Goal: Information Seeking & Learning: Learn about a topic

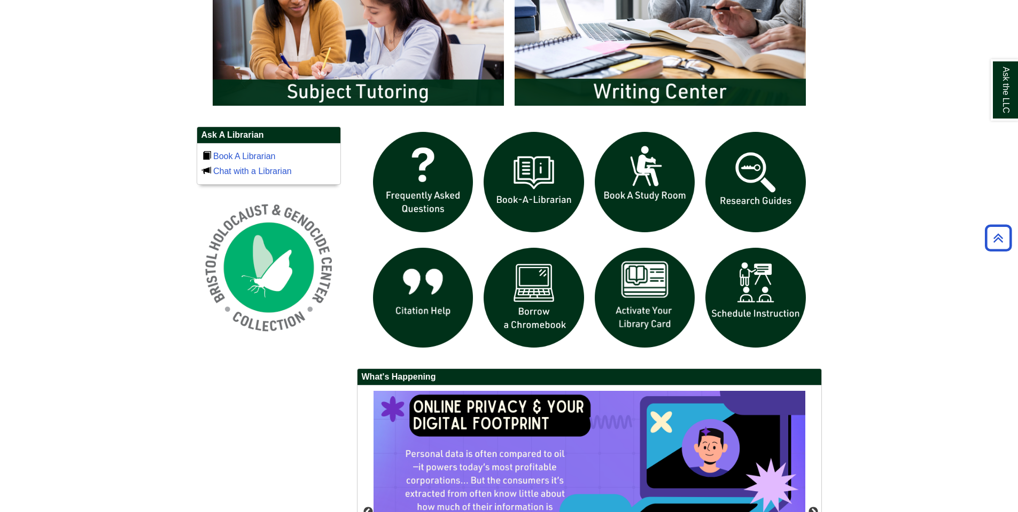
scroll to position [639, 0]
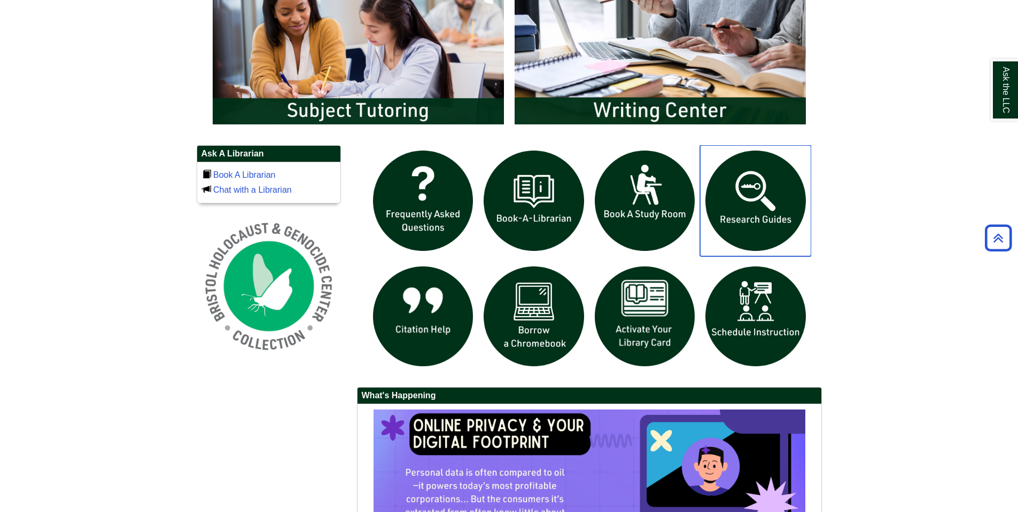
click at [763, 200] on img "slideshow" at bounding box center [755, 200] width 111 height 111
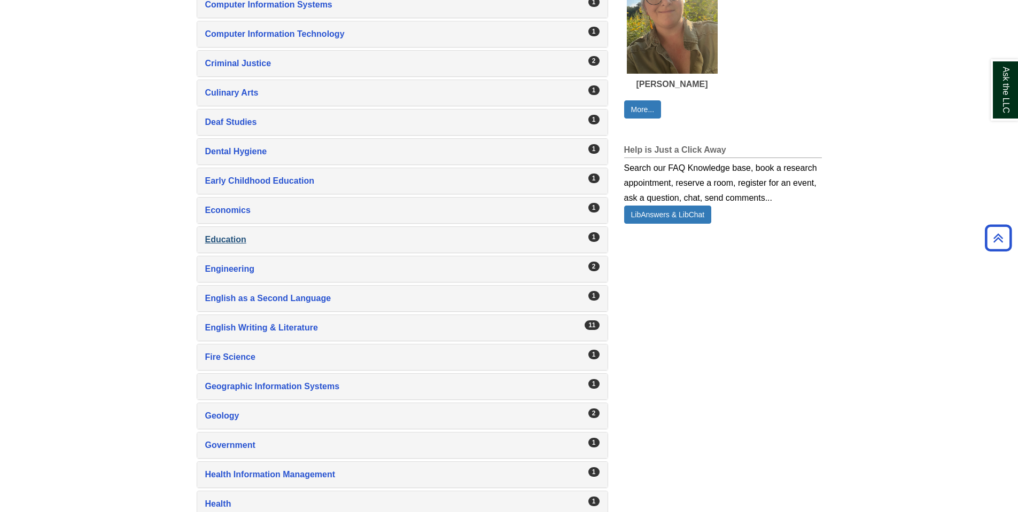
scroll to position [748, 0]
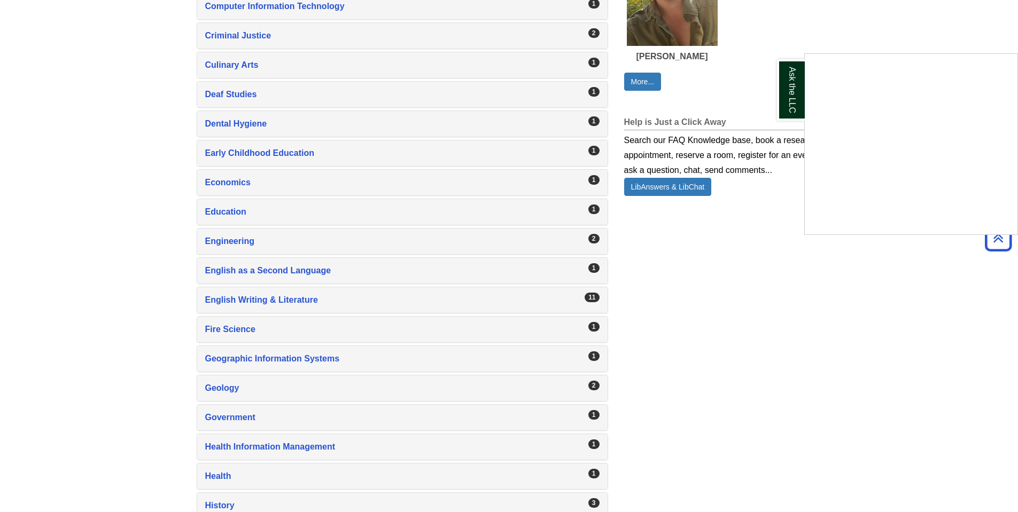
click at [243, 299] on div "Ask the LLC" at bounding box center [509, 256] width 1018 height 512
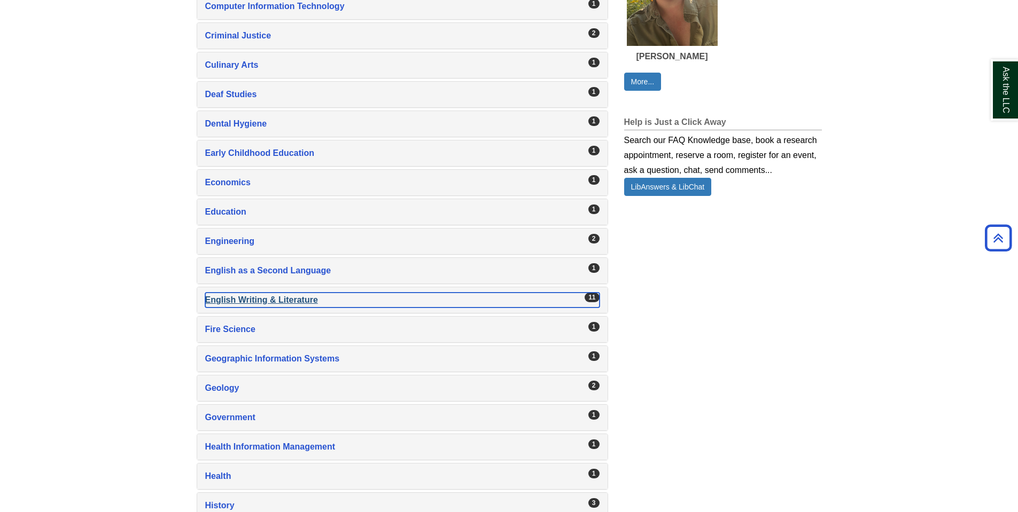
click at [243, 299] on div "English Writing & Literature , 11 guides" at bounding box center [402, 300] width 394 height 15
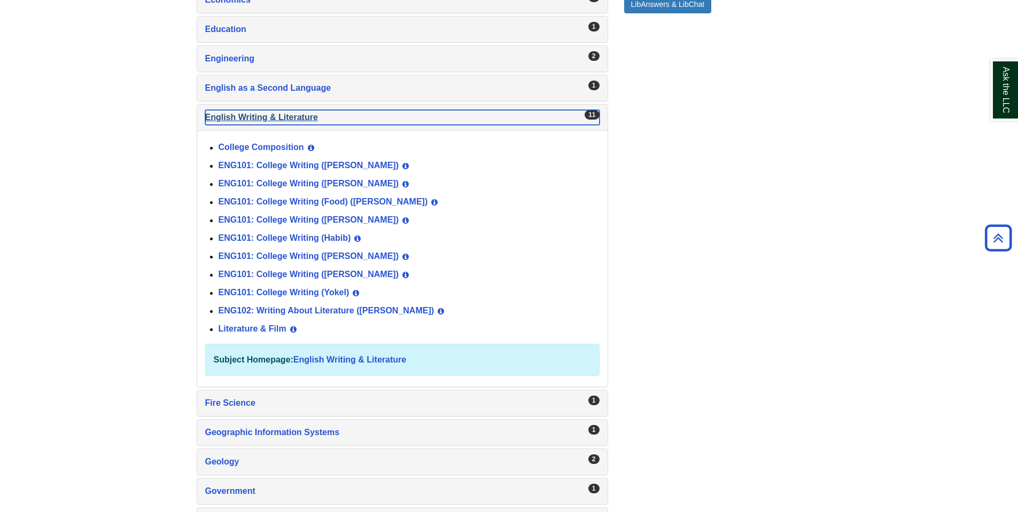
scroll to position [962, 0]
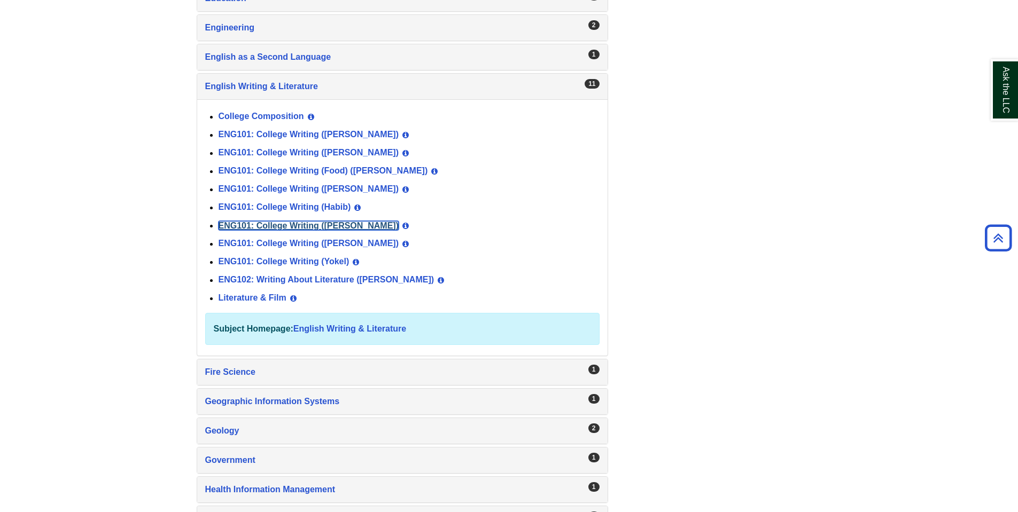
click at [306, 225] on link "ENG101: College Writing (Norris)" at bounding box center [308, 225] width 181 height 9
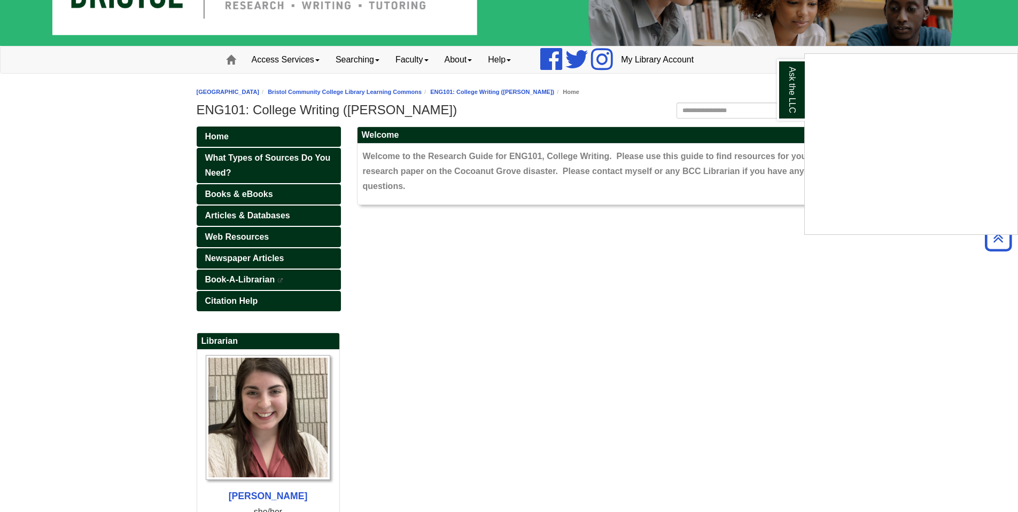
scroll to position [58, 0]
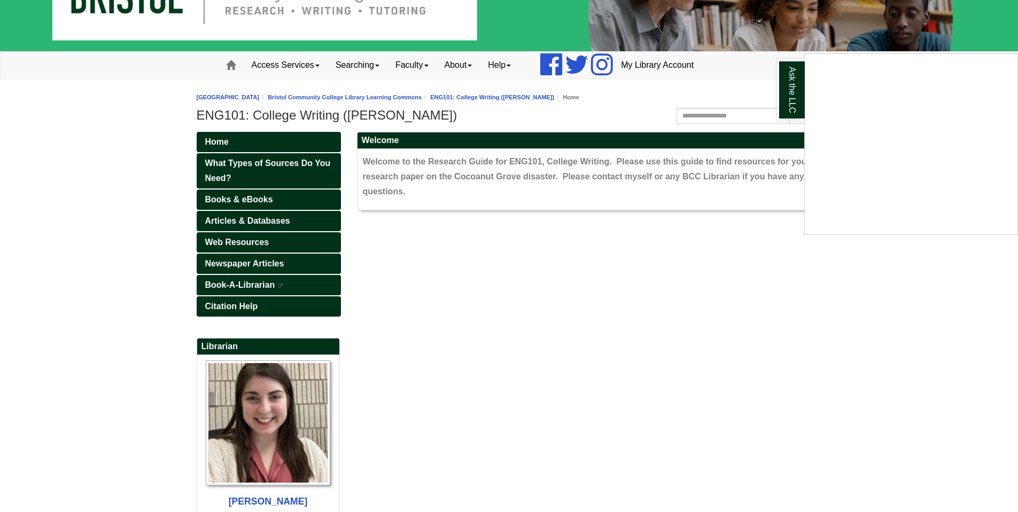
click at [363, 266] on div "Ask the LLC" at bounding box center [509, 256] width 1018 height 512
click at [254, 262] on span "Newspaper Articles" at bounding box center [244, 263] width 79 height 9
click at [236, 219] on span "Articles & Databases" at bounding box center [247, 220] width 85 height 9
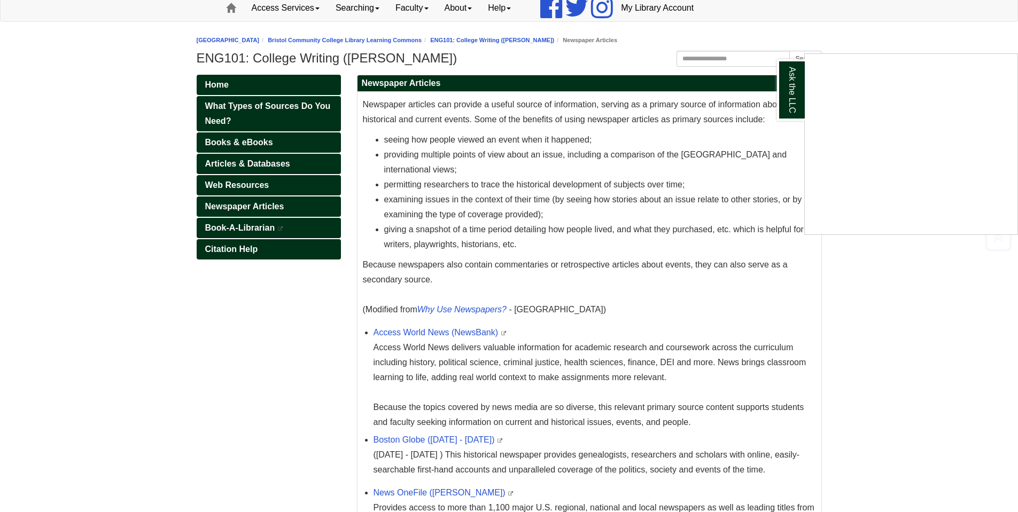
scroll to position [267, 0]
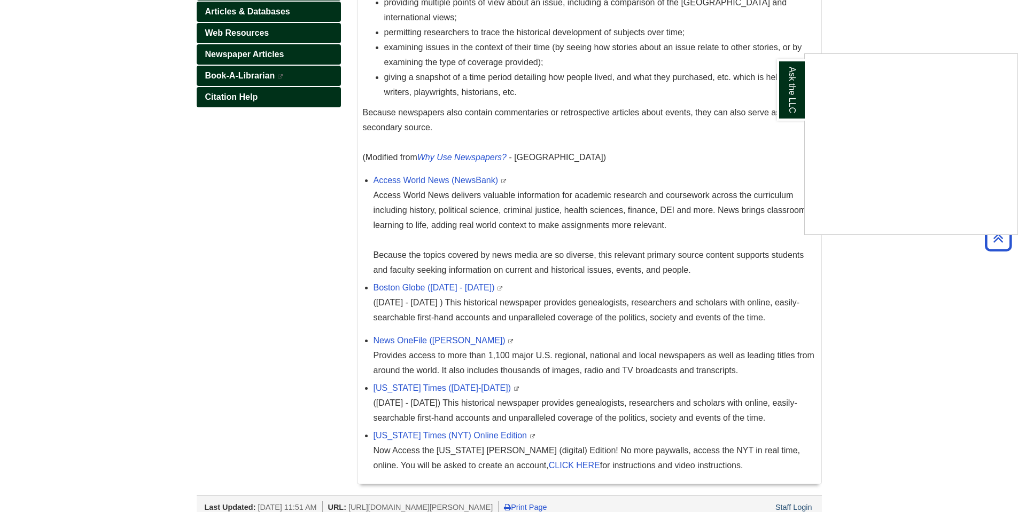
click at [302, 357] on div "Ask the LLC" at bounding box center [509, 256] width 1018 height 512
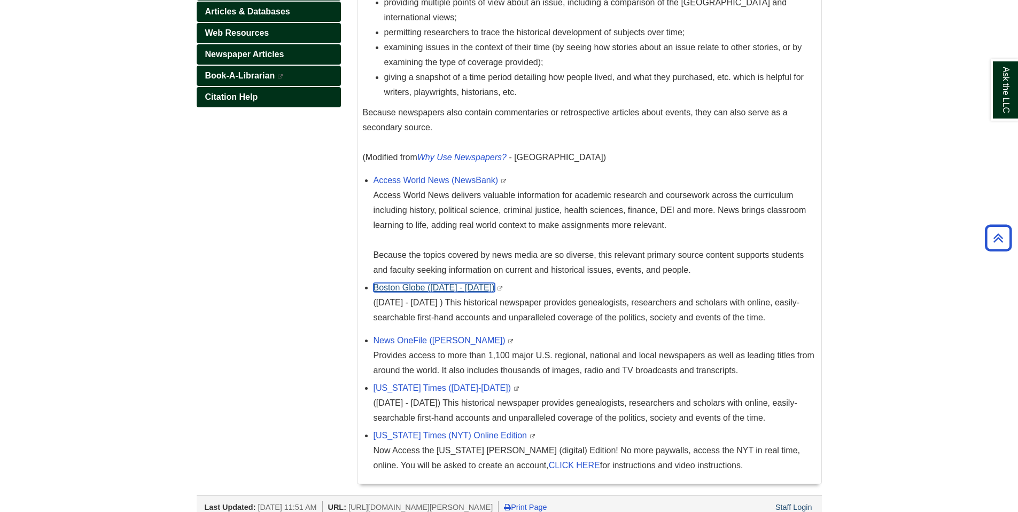
click at [406, 290] on link "Boston Globe (1872 - 1984)" at bounding box center [433, 287] width 121 height 9
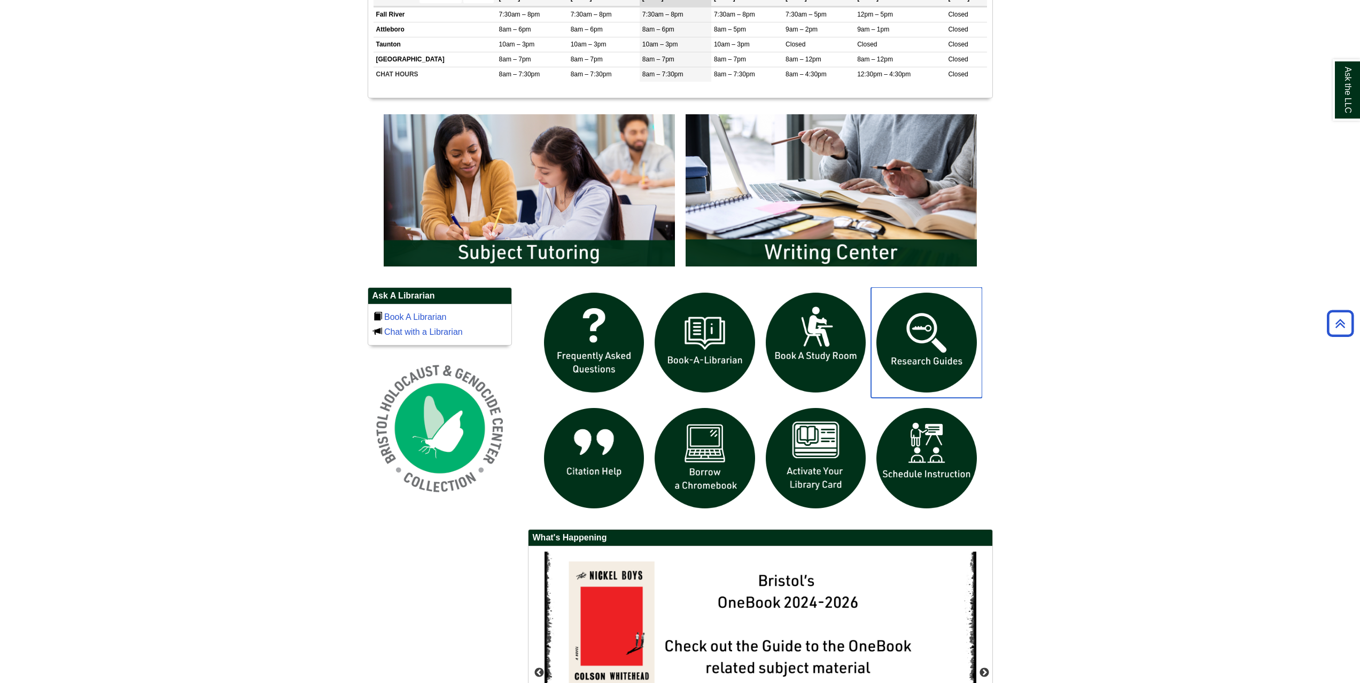
click at [933, 348] on img "slideshow" at bounding box center [926, 342] width 111 height 111
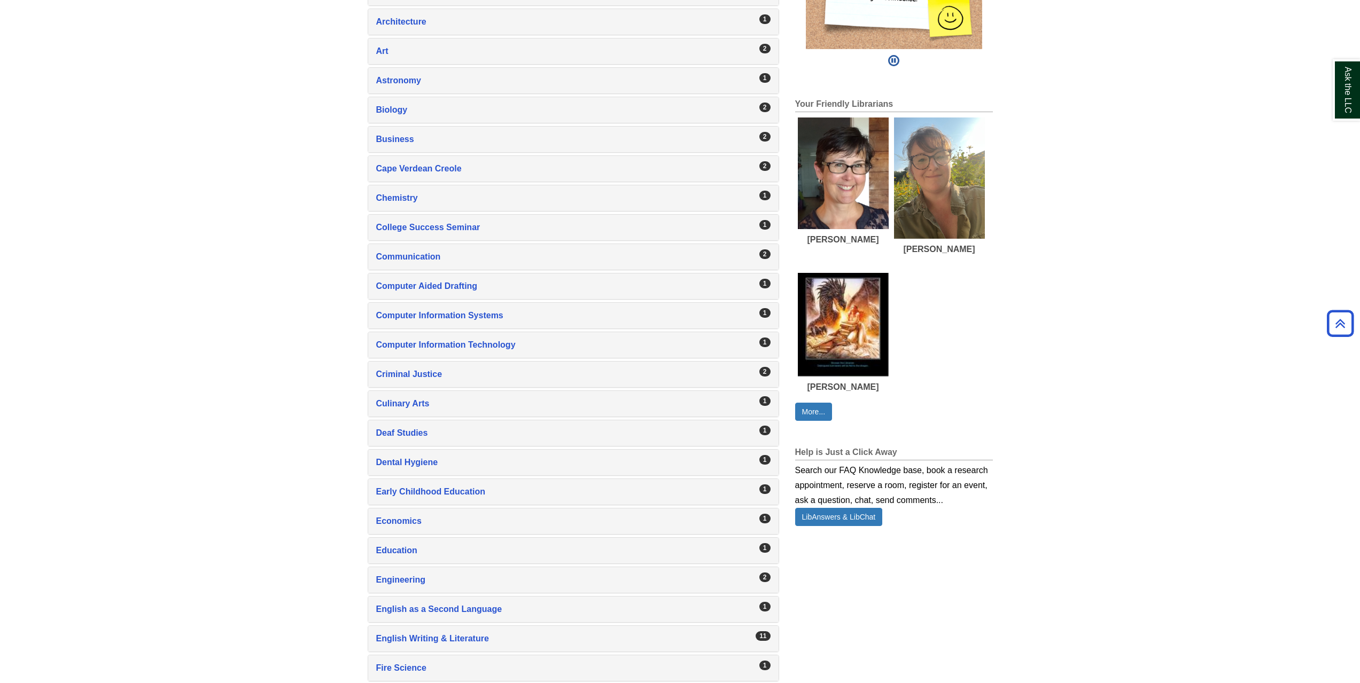
scroll to position [534, 0]
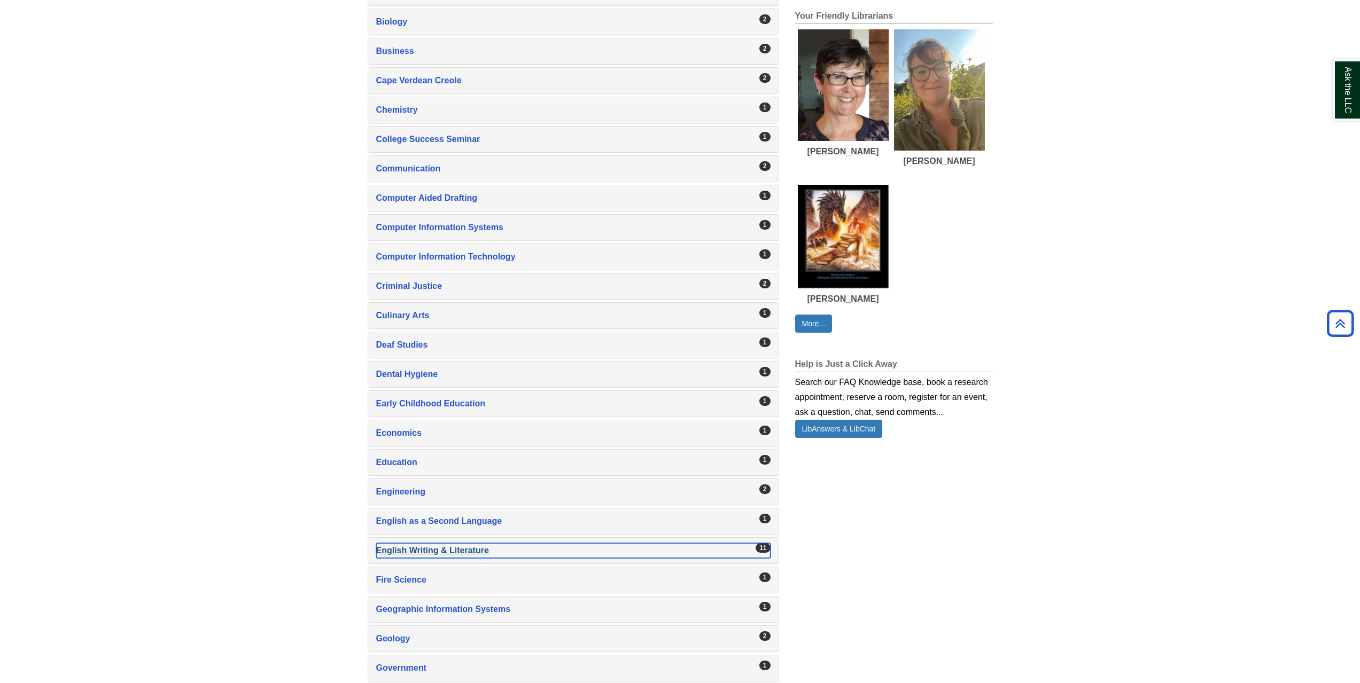
click at [441, 545] on div "English Writing & Literature , 11 guides" at bounding box center [573, 550] width 394 height 15
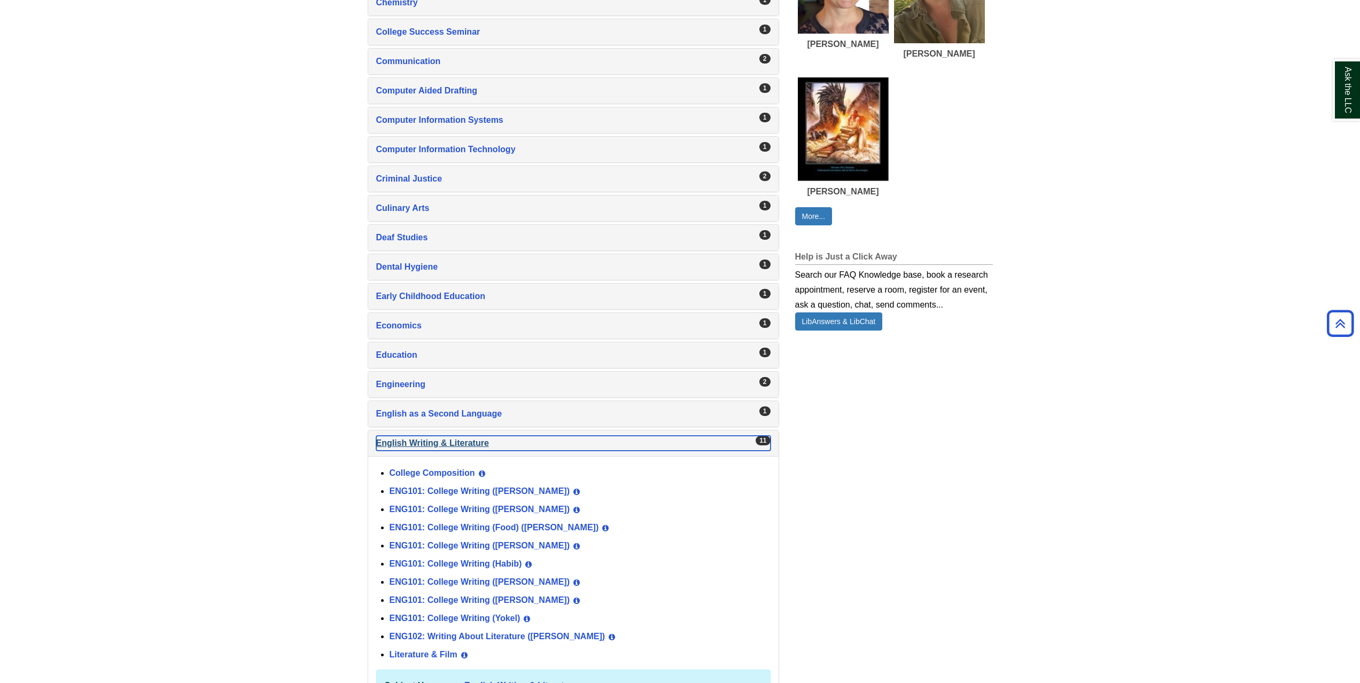
scroll to position [962, 0]
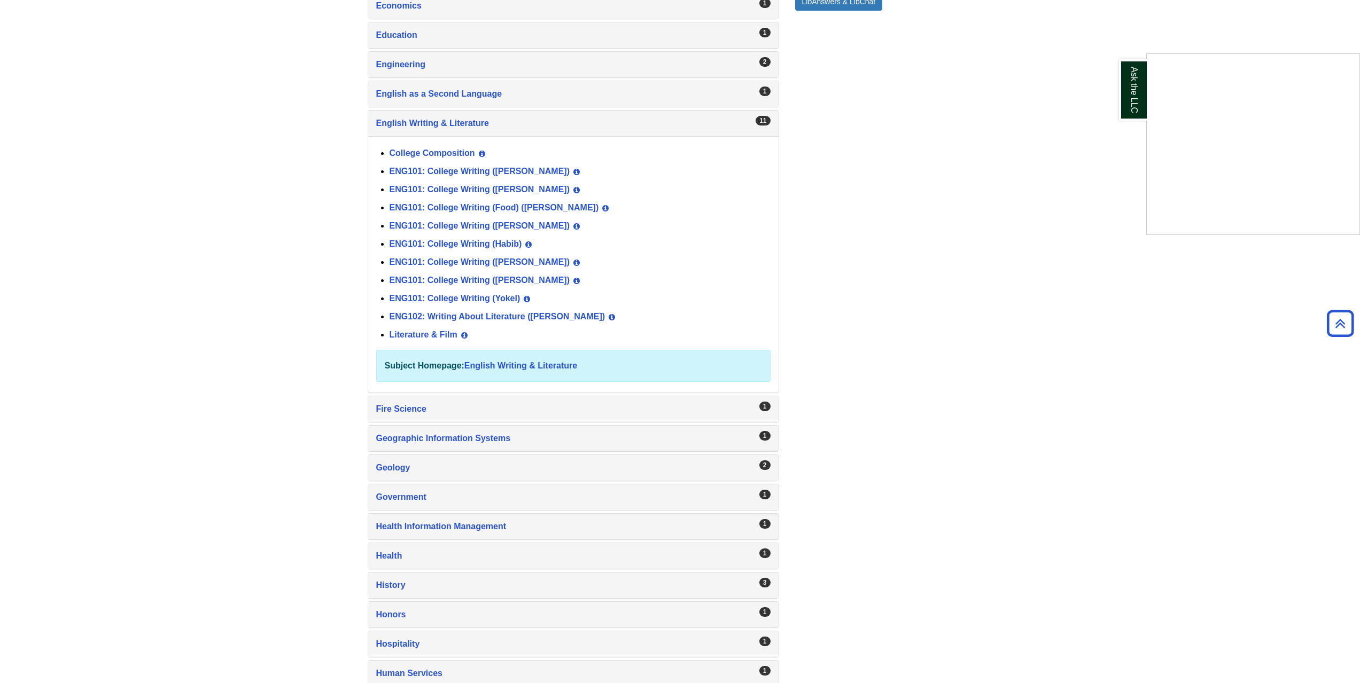
click at [860, 251] on div "Ask the LLC" at bounding box center [680, 341] width 1360 height 683
click at [491, 261] on link "ENG101: College Writing ([PERSON_NAME])" at bounding box center [479, 261] width 181 height 9
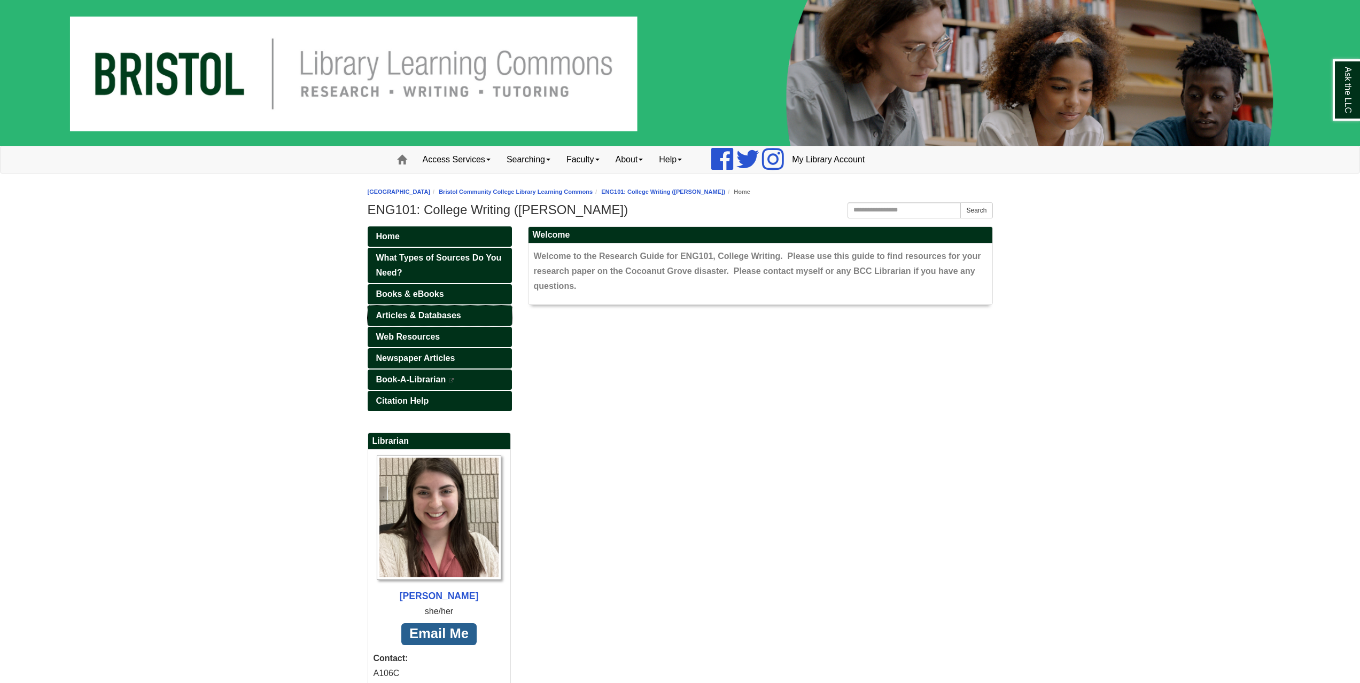
click at [406, 314] on span "Articles & Databases" at bounding box center [418, 315] width 85 height 9
click at [415, 357] on span "Newspaper Articles" at bounding box center [415, 358] width 79 height 9
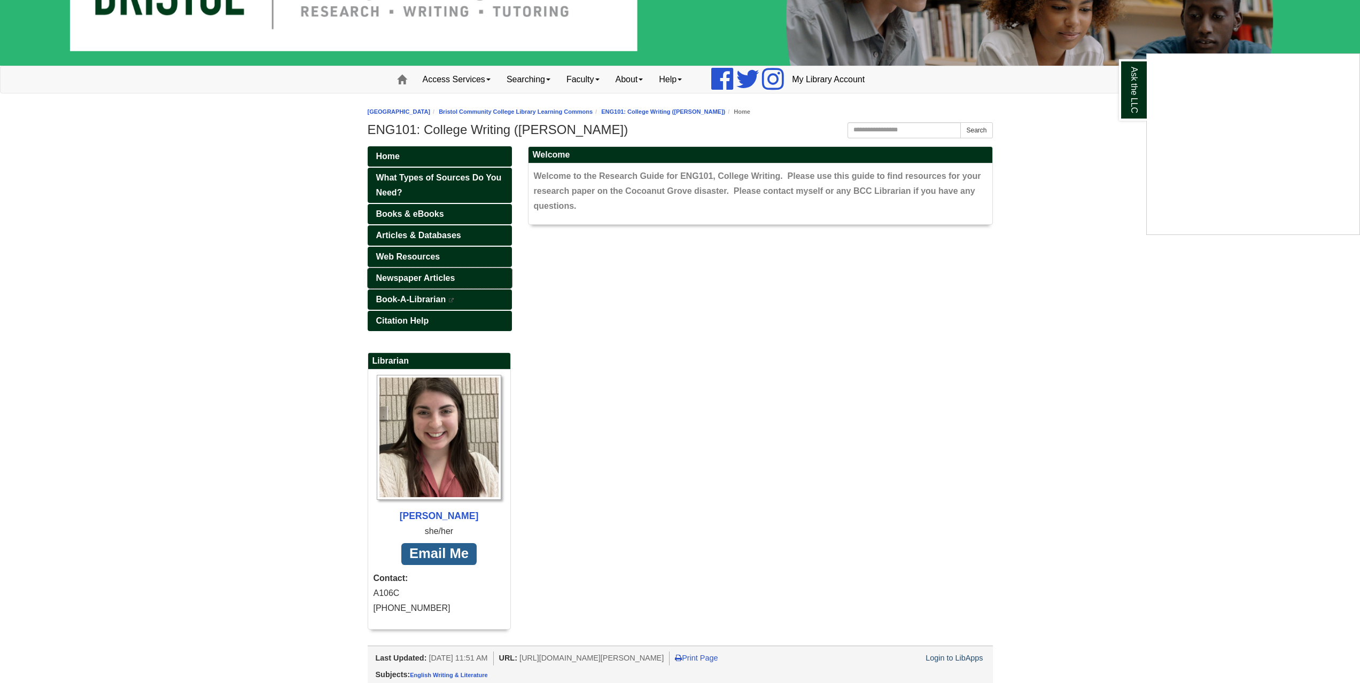
scroll to position [84, 0]
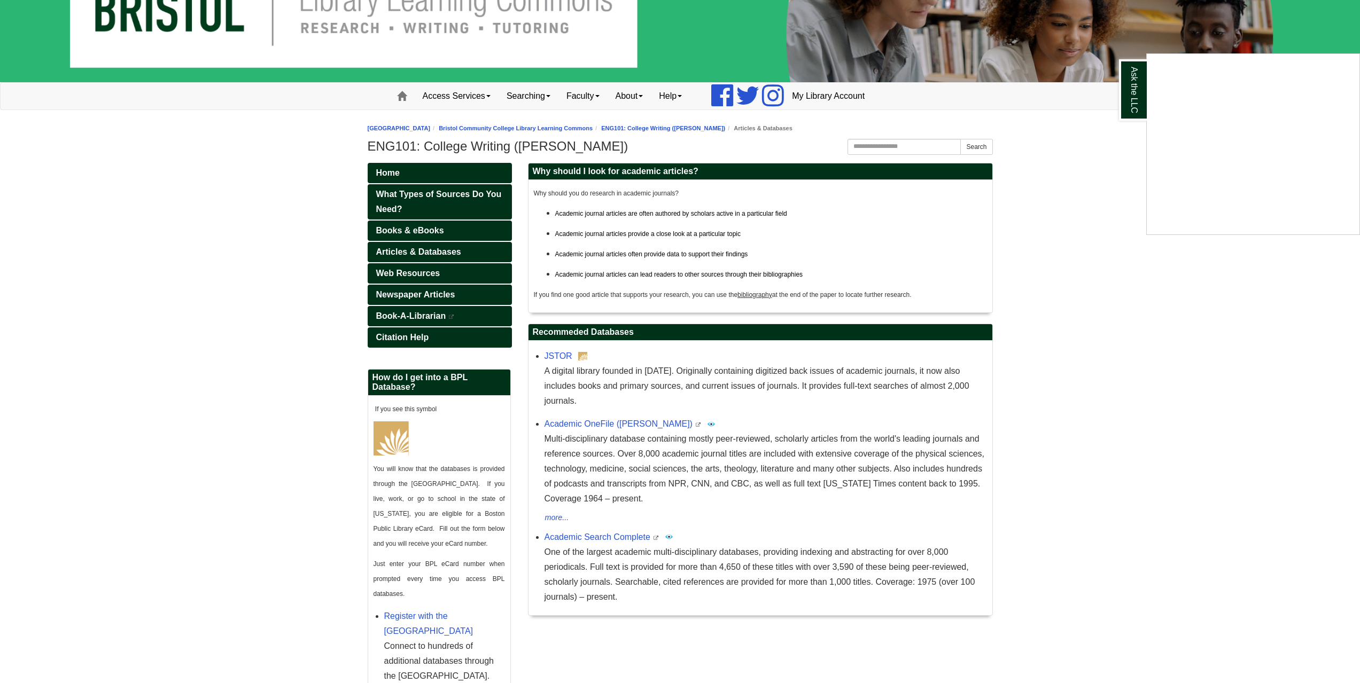
scroll to position [132, 0]
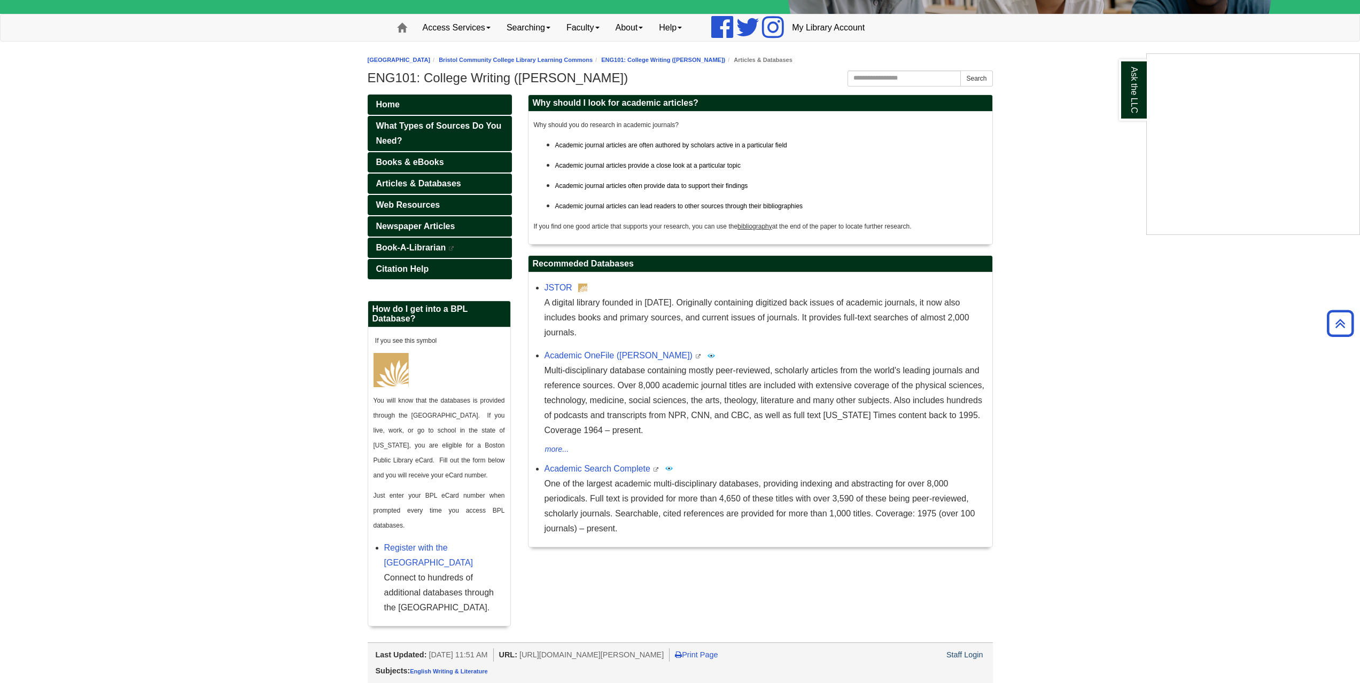
click at [597, 454] on div "Ask the LLC" at bounding box center [680, 341] width 1360 height 683
click at [597, 464] on link "Academic Search Complete" at bounding box center [597, 468] width 106 height 9
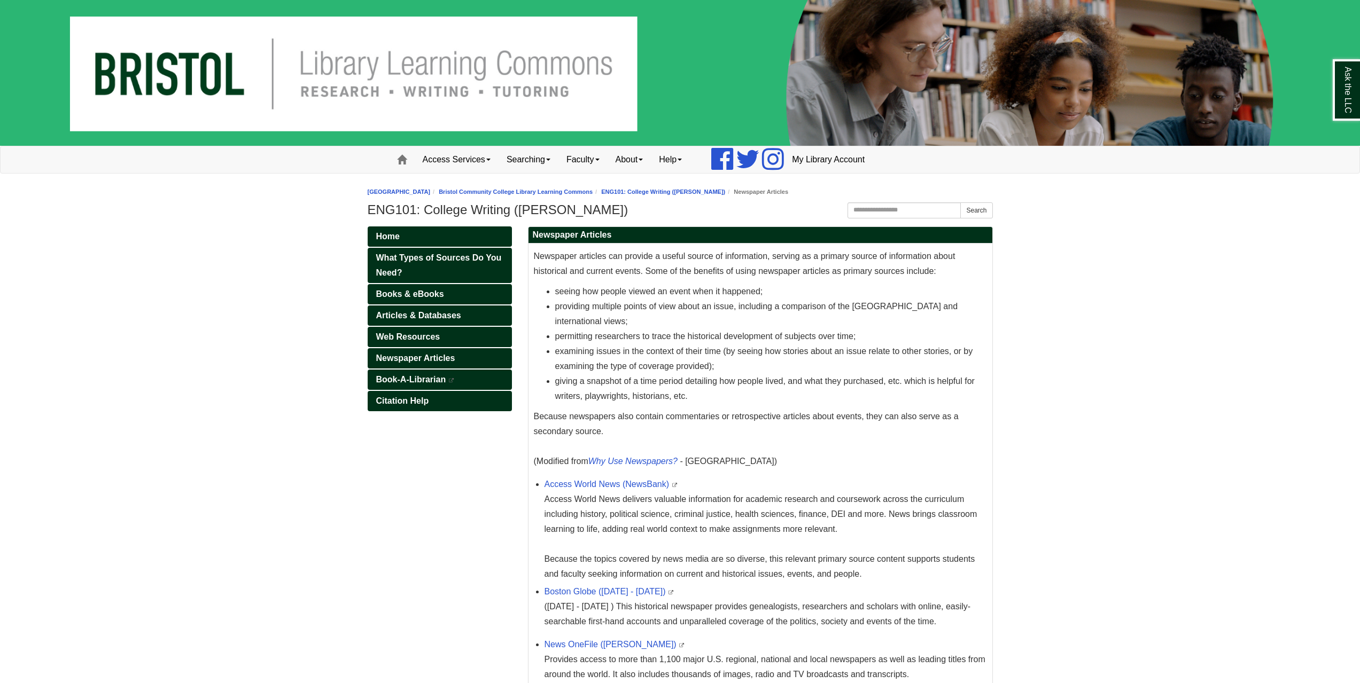
scroll to position [157, 0]
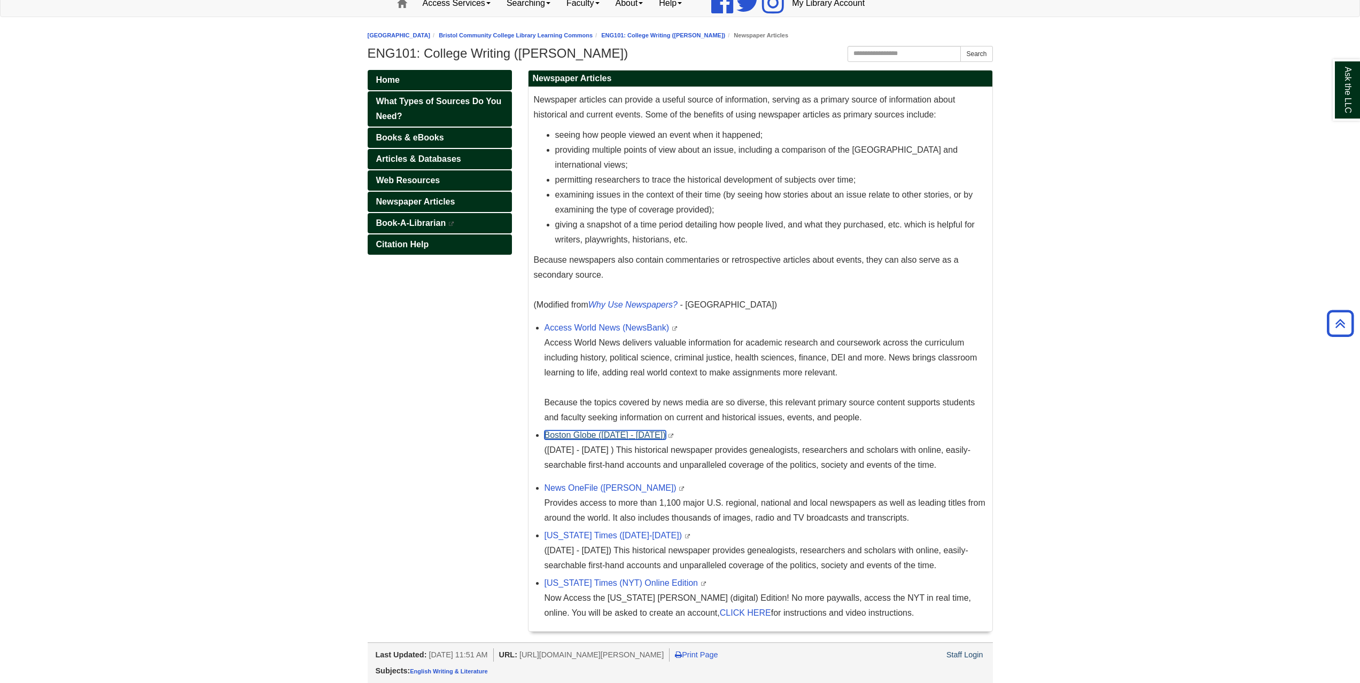
click at [591, 435] on link "Boston Globe ([DATE] - [DATE])" at bounding box center [604, 435] width 121 height 9
click at [608, 434] on div "Ask the LLC" at bounding box center [680, 341] width 1360 height 683
click at [608, 435] on link "Boston Globe ([DATE] - [DATE])" at bounding box center [604, 435] width 121 height 9
click at [622, 434] on link "Boston Globe ([DATE] - [DATE])" at bounding box center [604, 435] width 121 height 9
click at [594, 434] on link "Boston Globe ([DATE] - [DATE])" at bounding box center [604, 435] width 121 height 9
